Goal: Communication & Community: Connect with others

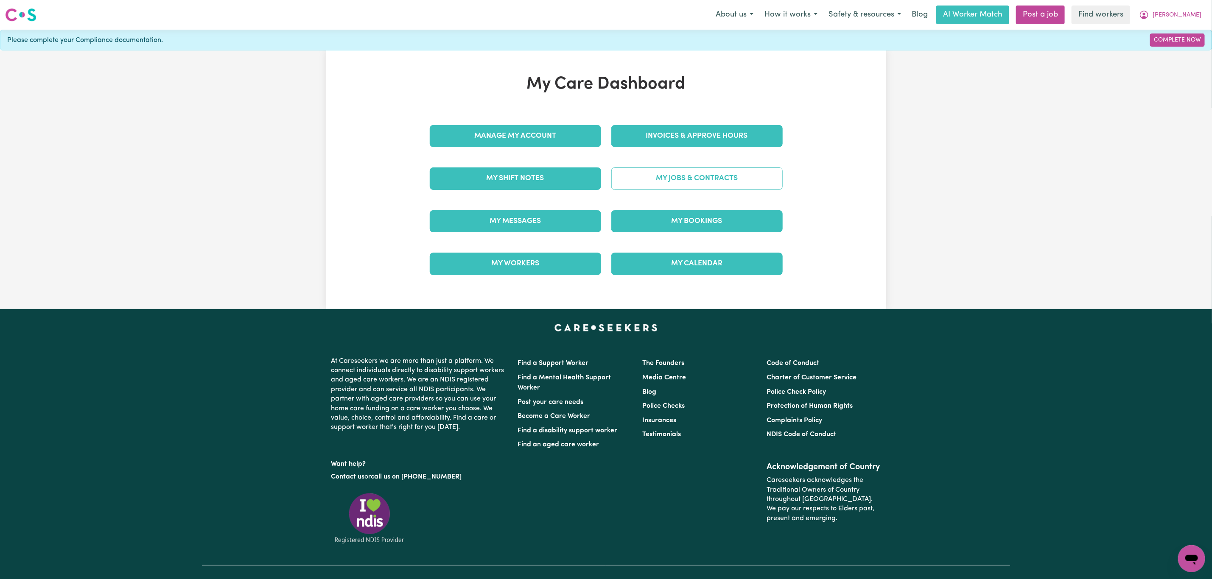
click at [674, 181] on link "My Jobs & Contracts" at bounding box center [696, 179] width 171 height 22
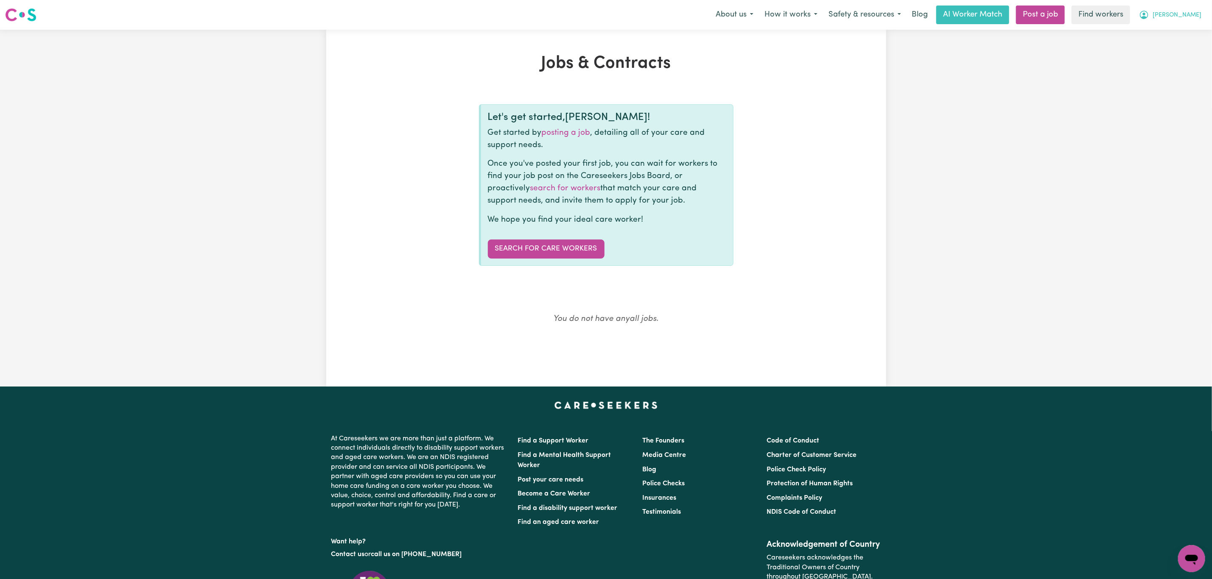
drag, startPoint x: 1189, startPoint y: 5, endPoint x: 1190, endPoint y: 12, distance: 6.8
click at [1190, 6] on div "About us How it works Safety & resources Blog AI Worker Match Post a job Find w…" at bounding box center [958, 15] width 497 height 19
click at [1189, 13] on span "[PERSON_NAME]" at bounding box center [1176, 15] width 49 height 9
click at [1174, 33] on link "My Dashboard" at bounding box center [1172, 33] width 67 height 16
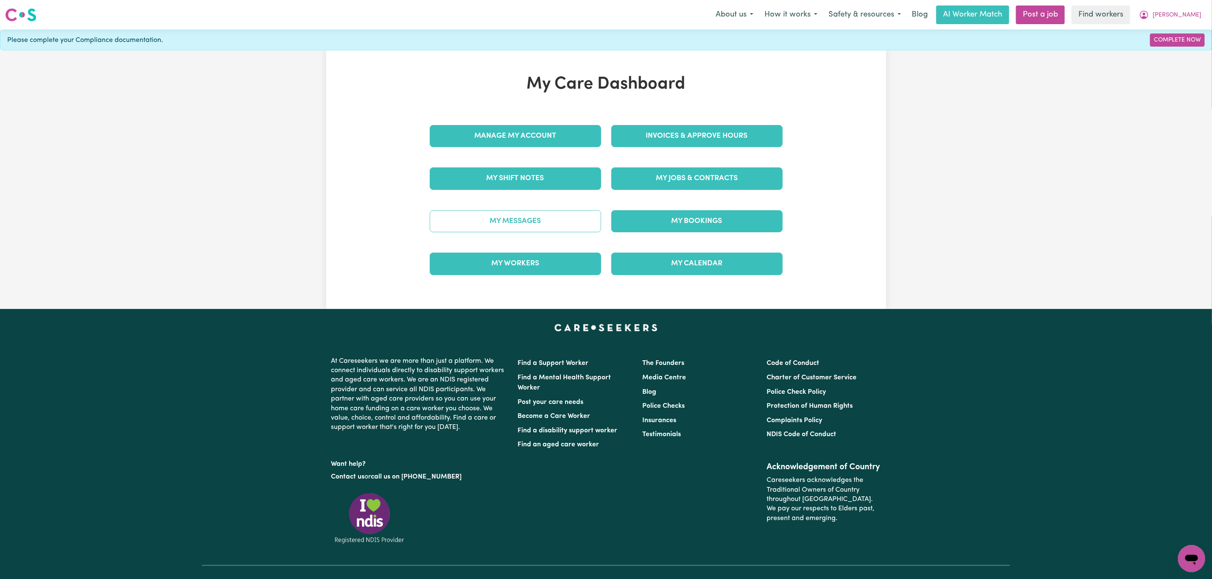
click at [577, 228] on link "My Messages" at bounding box center [515, 221] width 171 height 22
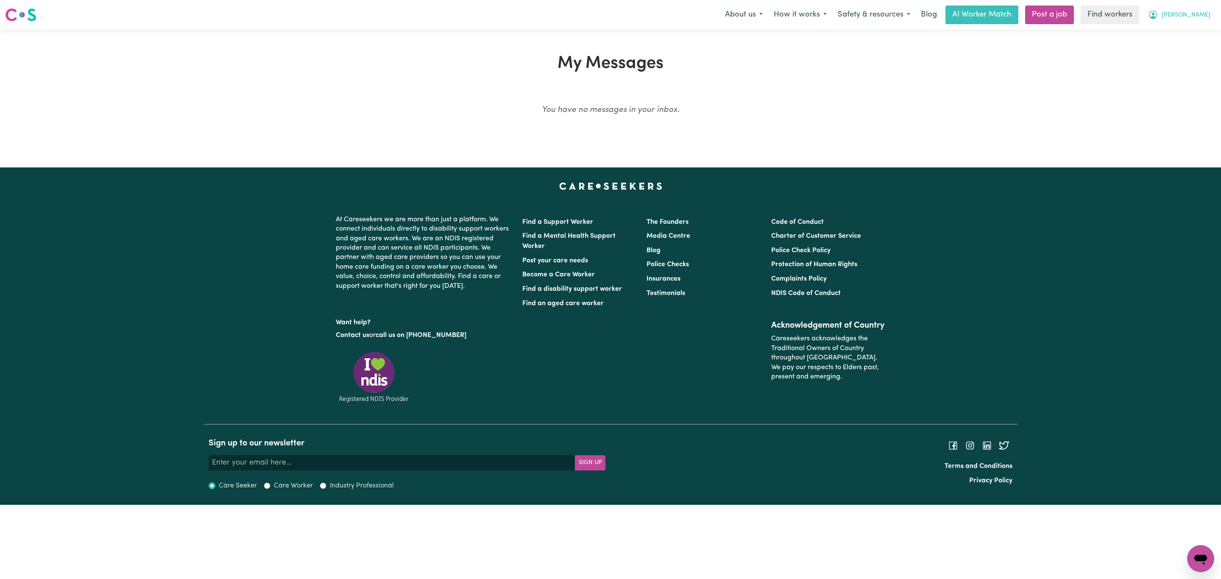
click at [1159, 11] on icon "My Account" at bounding box center [1154, 15] width 10 height 10
click at [1164, 48] on link "Logout" at bounding box center [1182, 49] width 67 height 16
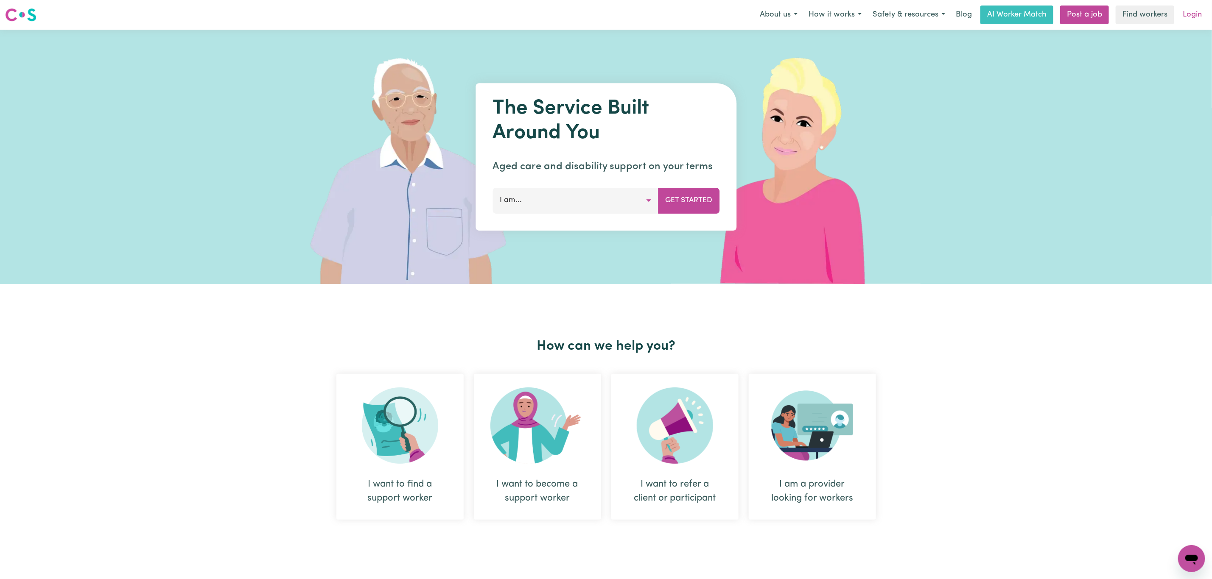
click at [1185, 17] on link "Login" at bounding box center [1191, 15] width 29 height 19
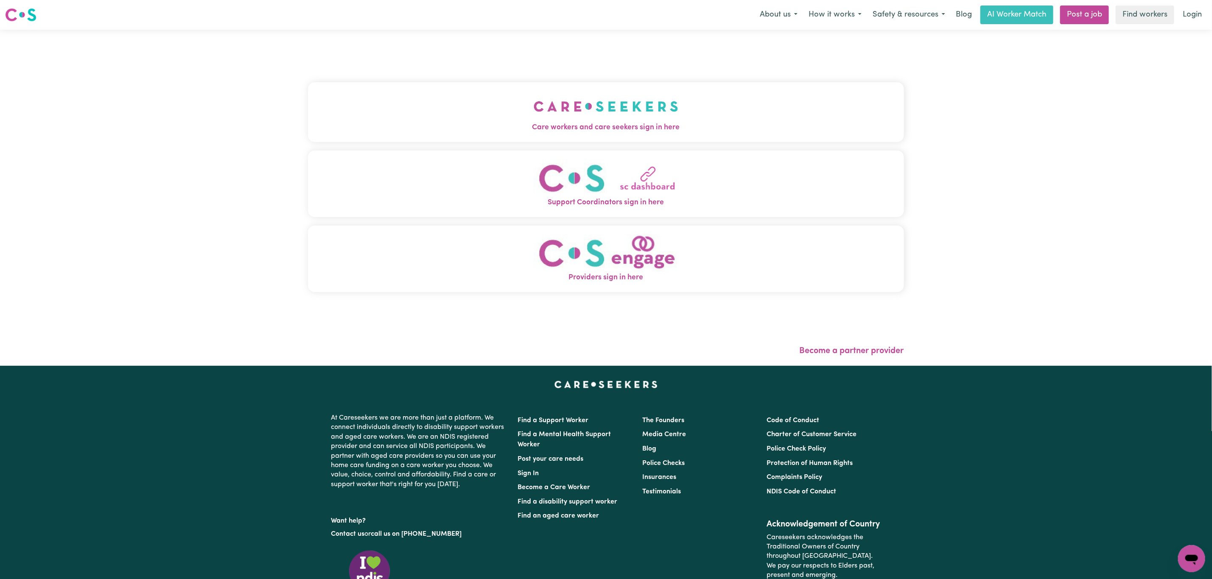
click at [308, 111] on button "Care workers and care seekers sign in here" at bounding box center [606, 111] width 596 height 59
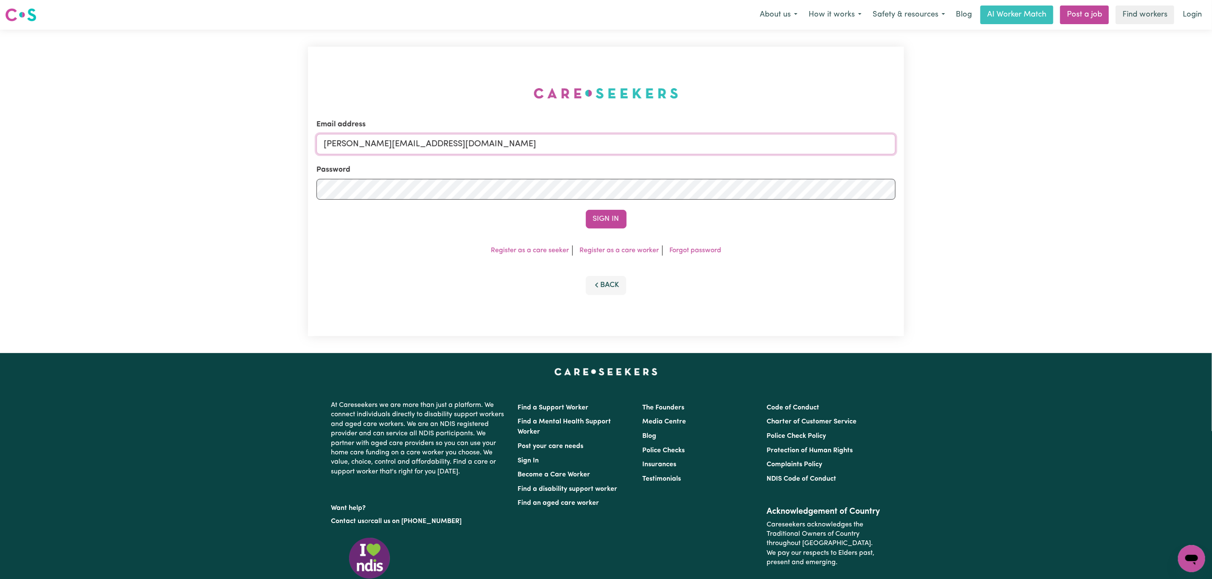
click at [392, 140] on input "[PERSON_NAME][EMAIL_ADDRESS][DOMAIN_NAME]" at bounding box center [605, 144] width 579 height 20
drag, startPoint x: 371, startPoint y: 148, endPoint x: 579, endPoint y: 99, distance: 214.2
click at [567, 131] on div "Email address [EMAIL_ADDRESS][PERSON_NAME][DOMAIN_NAME]" at bounding box center [605, 136] width 579 height 35
type input "superuser~[EMAIL_ADDRESS][DOMAIN_NAME]"
click at [601, 211] on button "Sign In" at bounding box center [606, 219] width 41 height 19
